Goal: Check status: Check status

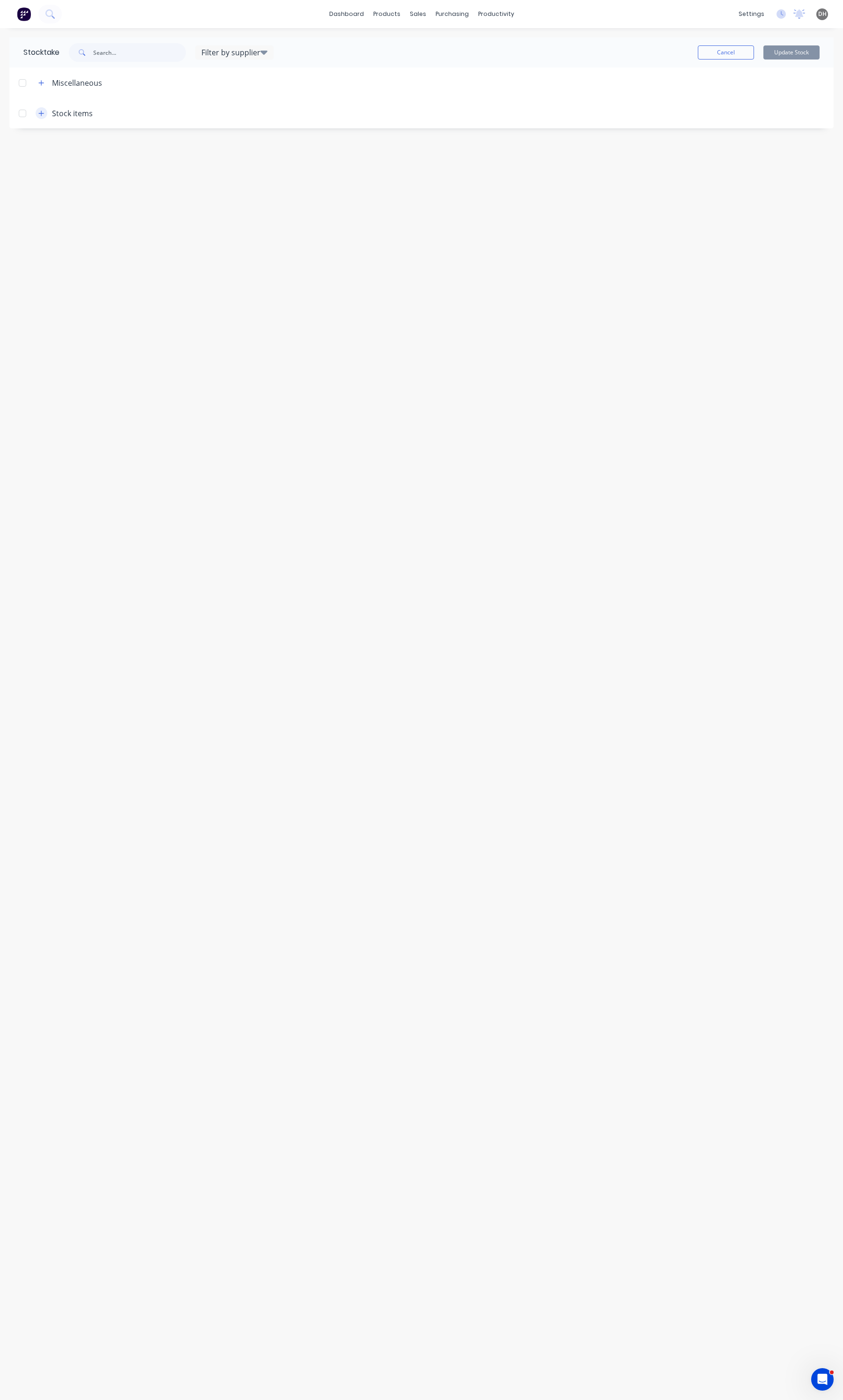
click at [41, 110] on icon "button" at bounding box center [41, 113] width 5 height 7
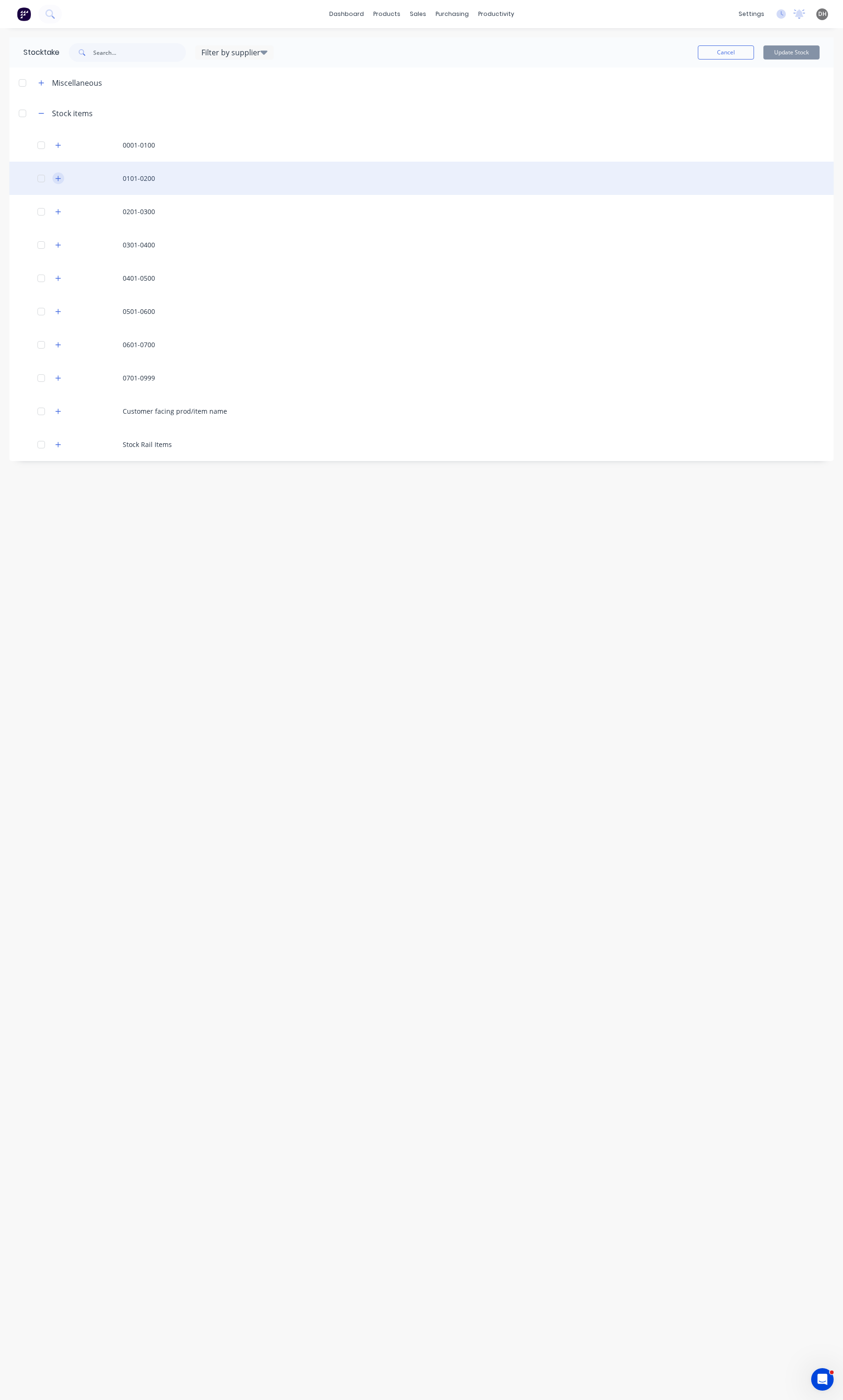
click at [56, 177] on icon "button" at bounding box center [58, 178] width 5 height 7
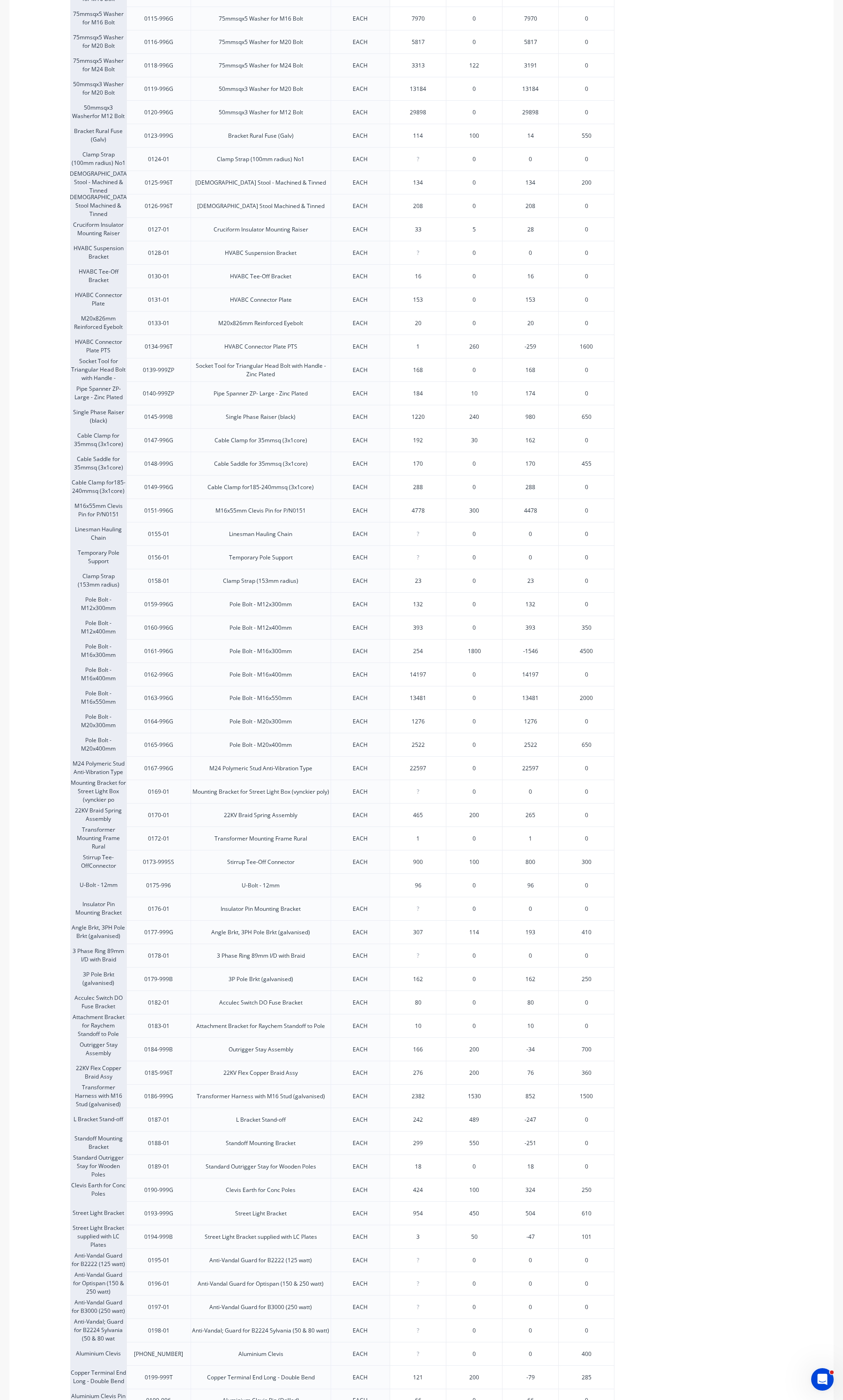
scroll to position [527, 0]
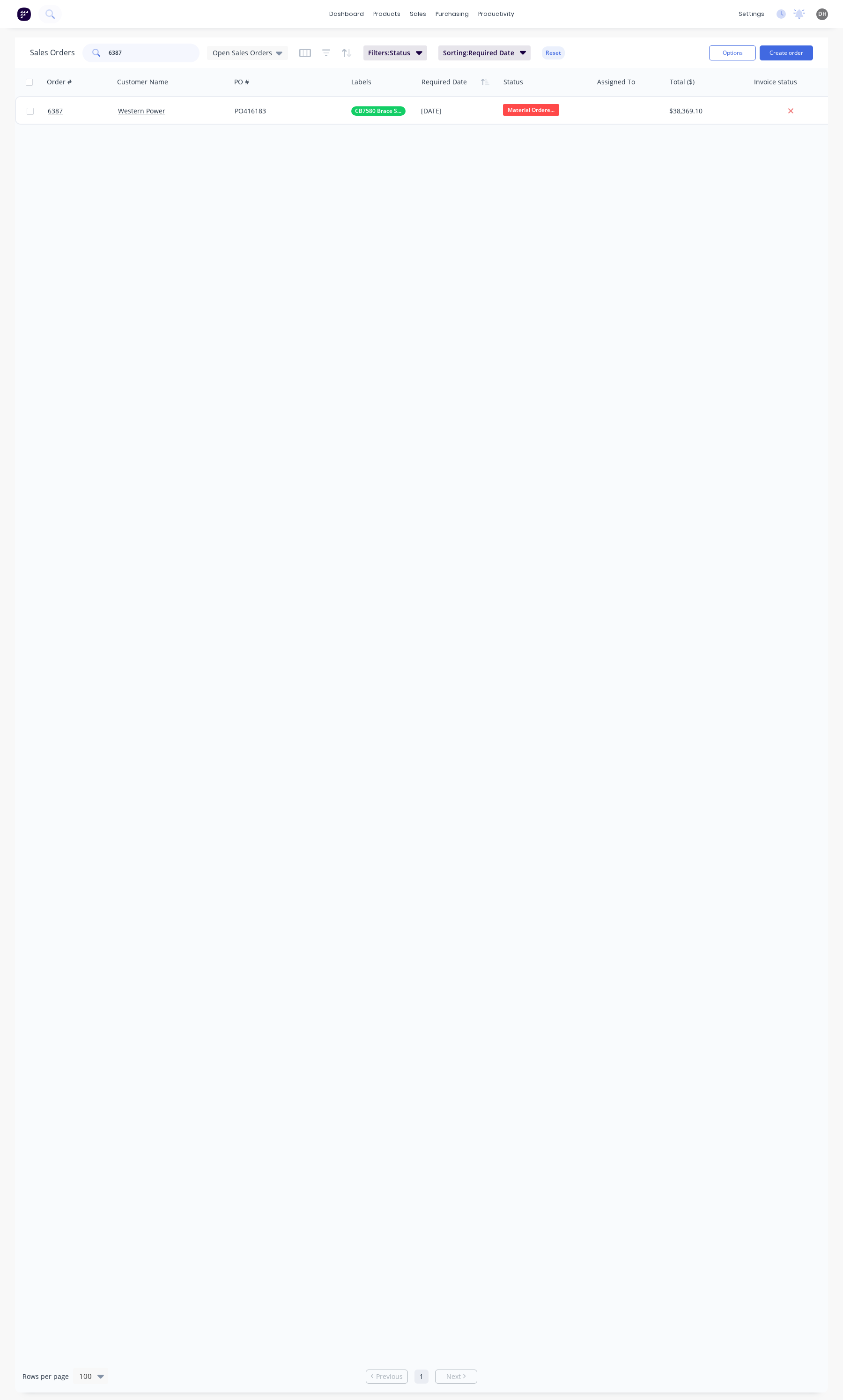
click at [148, 57] on input "6387" at bounding box center [154, 53] width 91 height 19
click at [129, 55] on input "6382" at bounding box center [154, 53] width 91 height 19
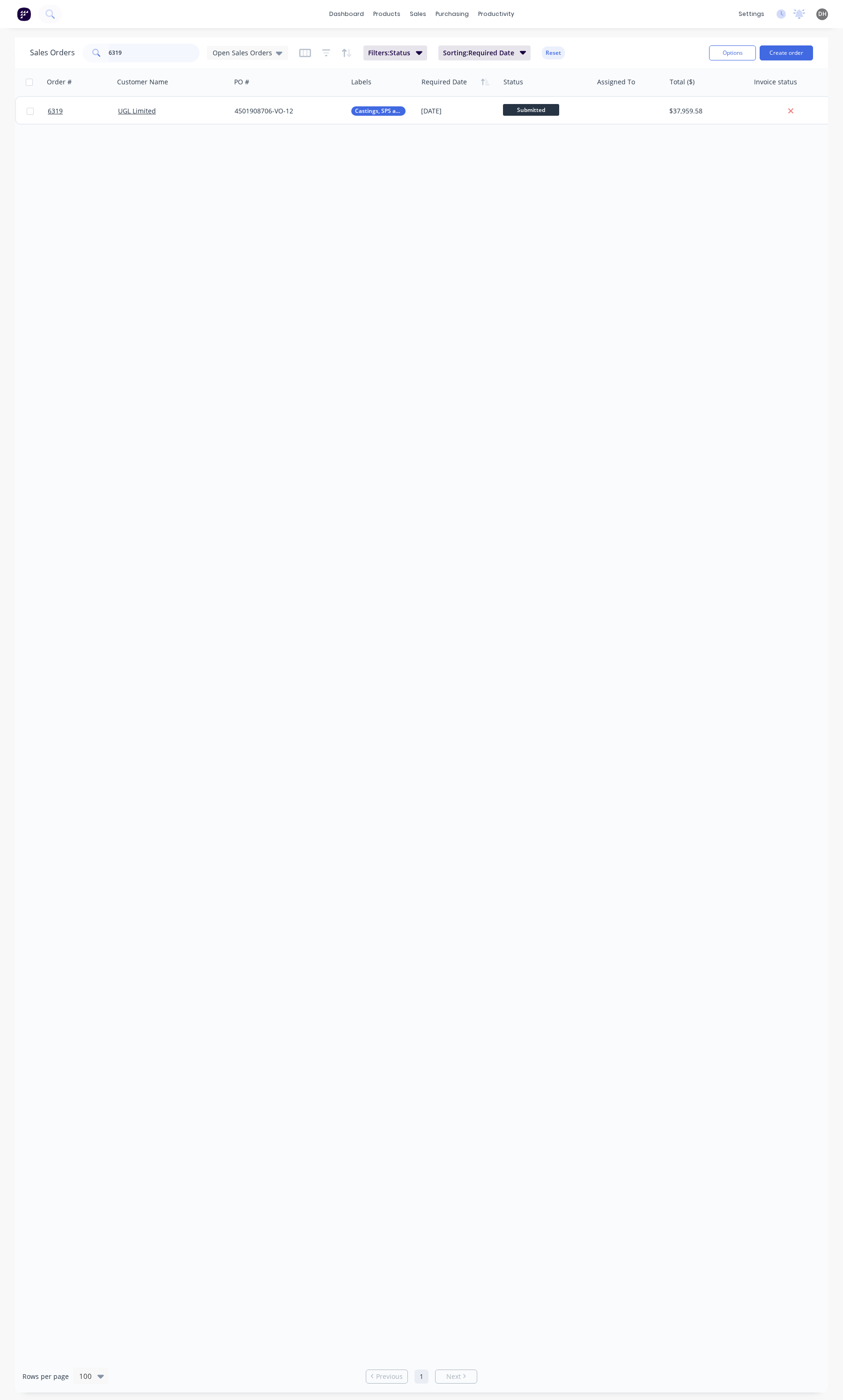
click at [164, 56] on input "6319" at bounding box center [154, 53] width 91 height 19
click at [138, 59] on input "6380" at bounding box center [154, 53] width 91 height 19
click at [179, 56] on input "6381" at bounding box center [154, 53] width 91 height 19
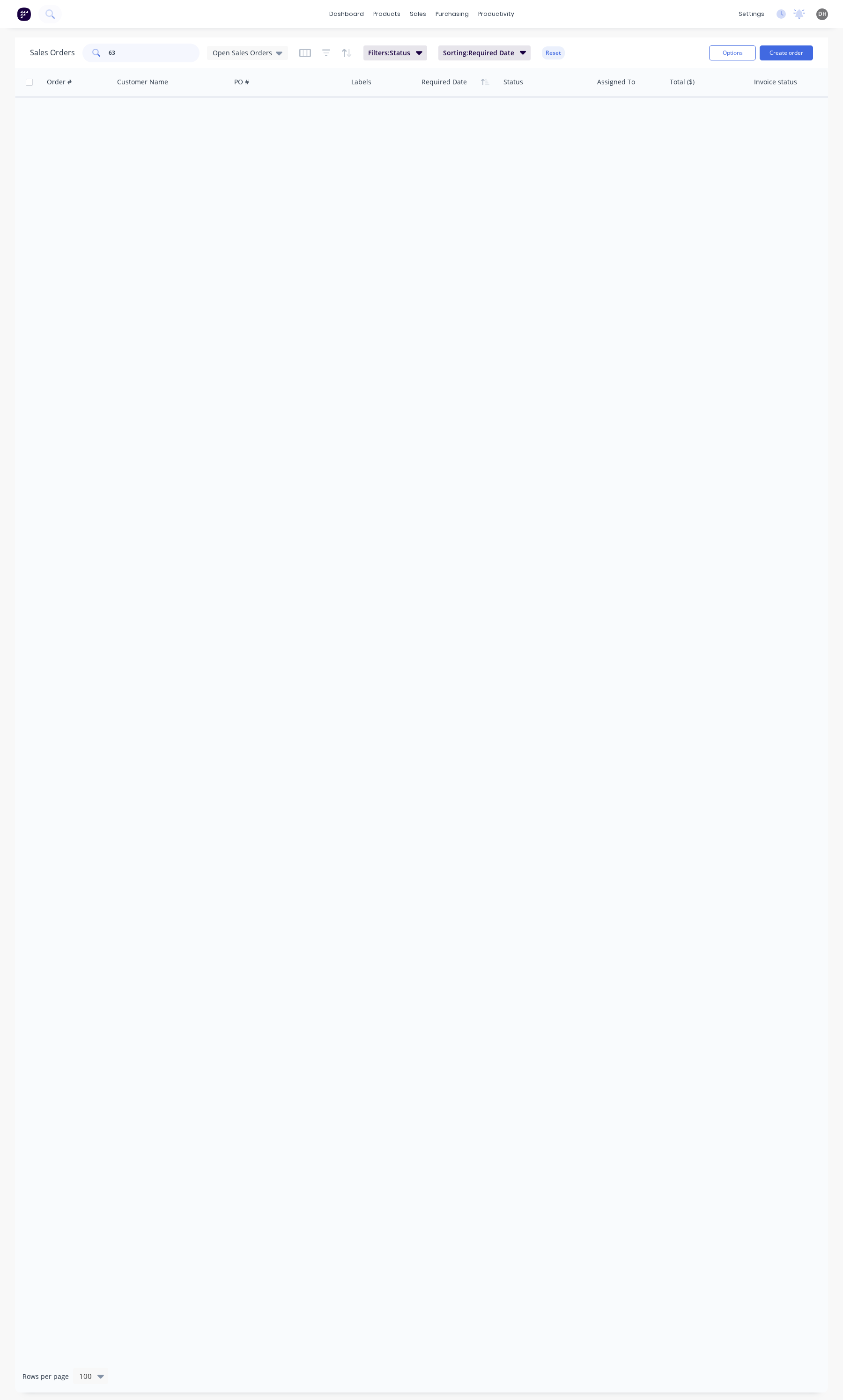
type input "6"
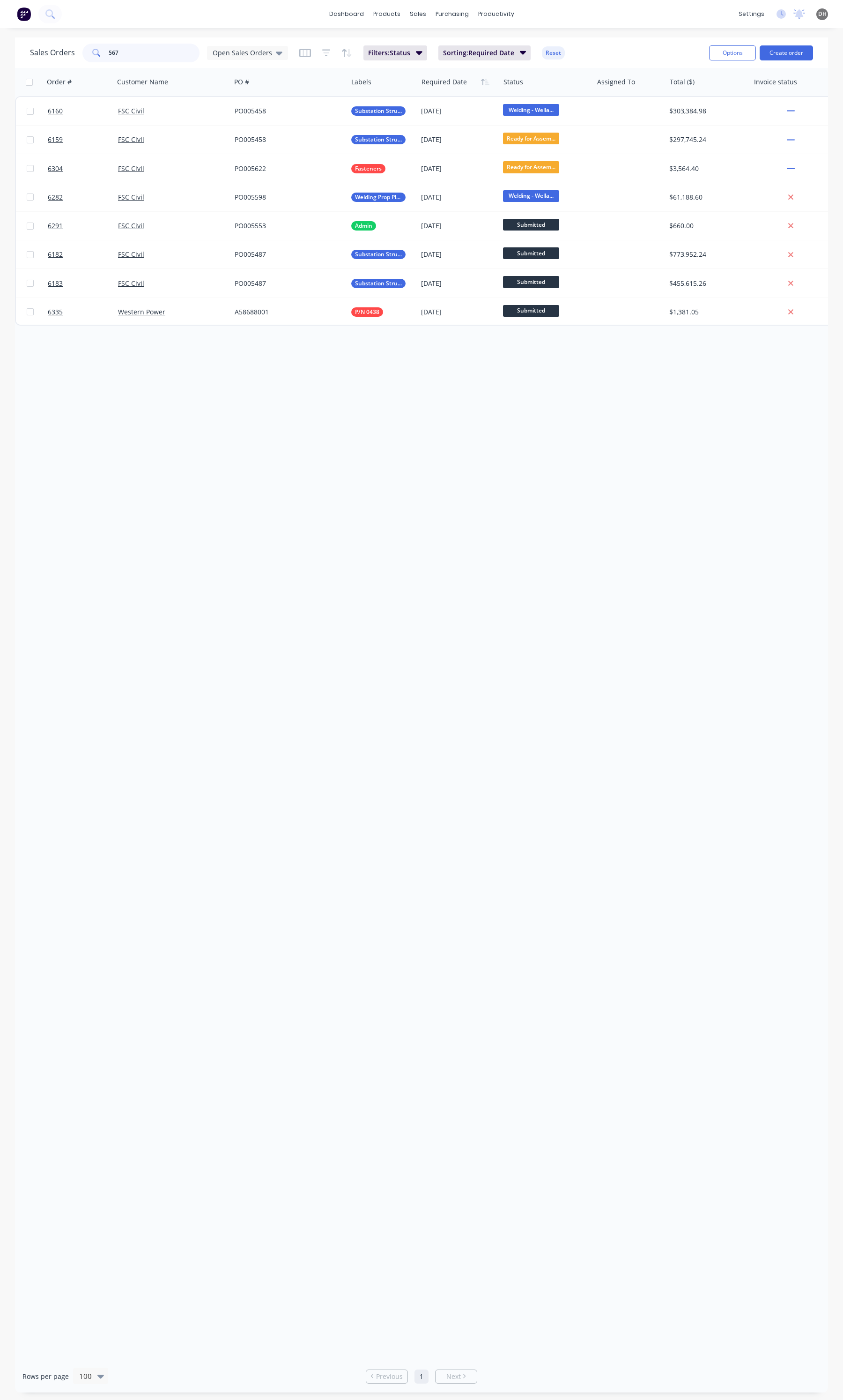
click at [140, 48] on input "567" at bounding box center [154, 53] width 91 height 19
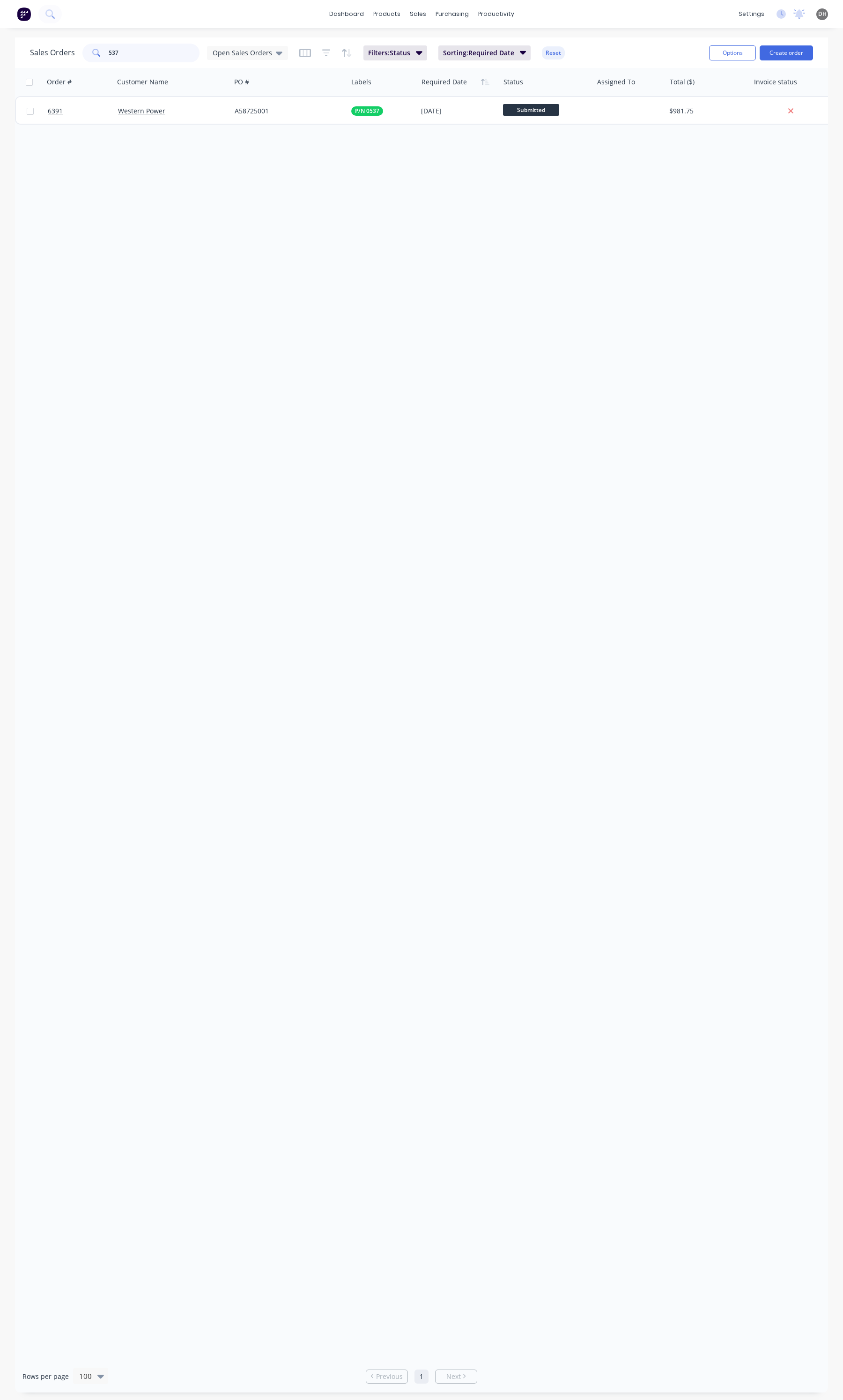
type input "537"
